Goal: Information Seeking & Learning: Find specific fact

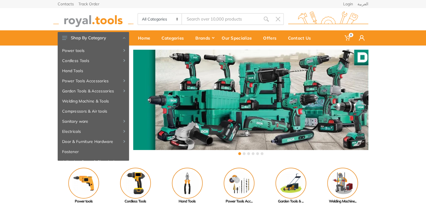
click at [228, 15] on input "Site search" at bounding box center [221, 19] width 78 height 12
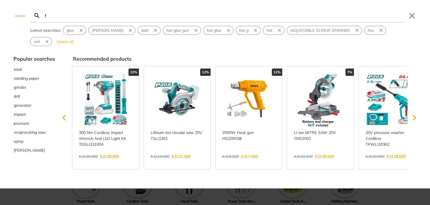
type input "fa"
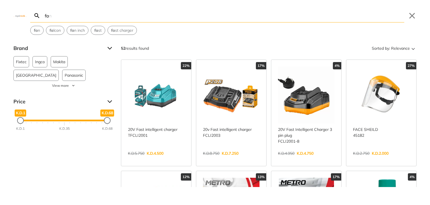
type input "fa"
click at [389, 159] on link "View more →" at bounding box center [381, 159] width 57 height 0
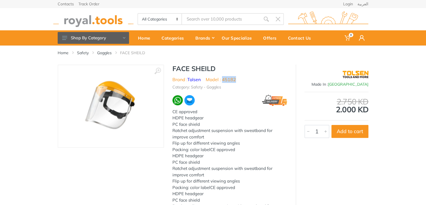
drag, startPoint x: 242, startPoint y: 79, endPoint x: 223, endPoint y: 82, distance: 19.3
click at [223, 82] on ul "Brand : Tolsen Model : 45182" at bounding box center [230, 79] width 115 height 7
copy li "45182"
